Goal: Transaction & Acquisition: Purchase product/service

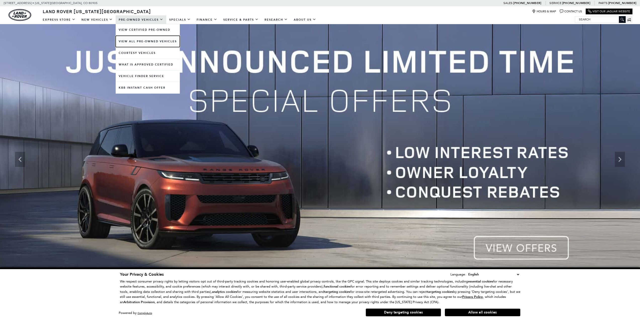
click at [133, 41] on link "View All Pre-Owned Vehicles" at bounding box center [148, 41] width 64 height 11
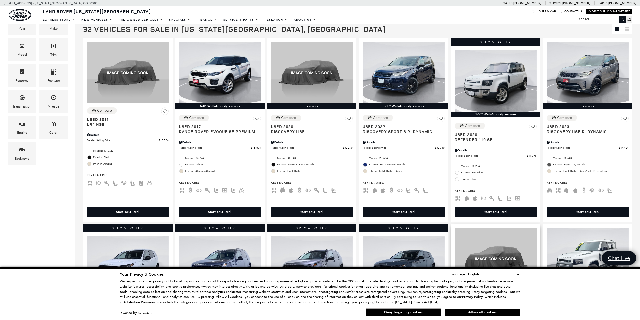
scroll to position [124, 0]
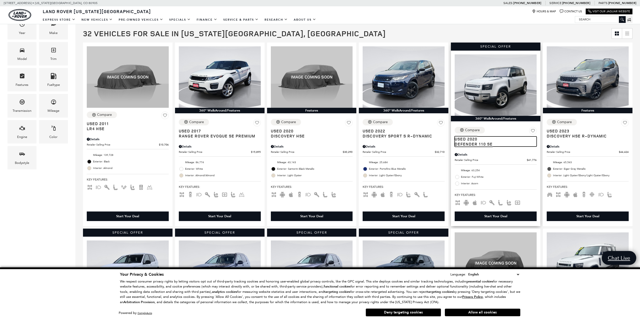
click at [484, 144] on span "Defender 110 SE" at bounding box center [494, 143] width 78 height 5
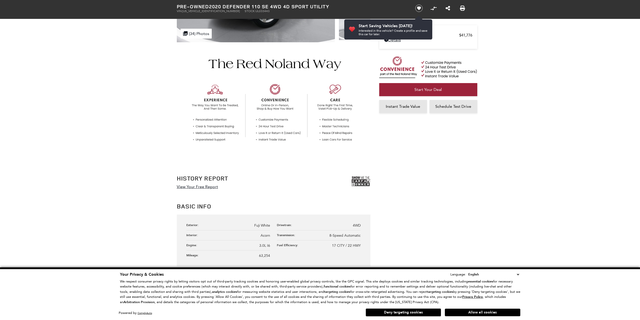
scroll to position [126, 0]
